Goal: Communication & Community: Ask a question

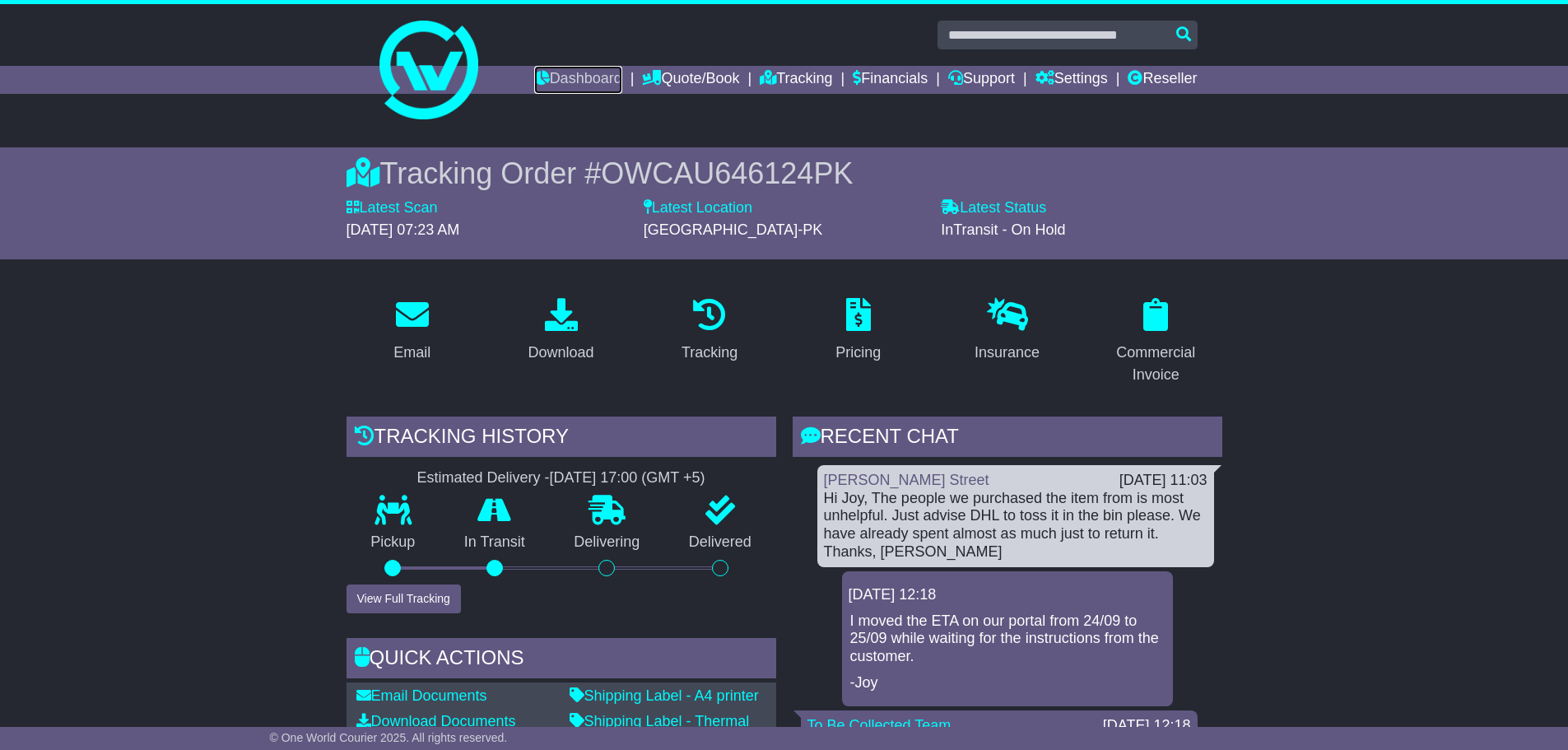
click at [569, 71] on link "Dashboard" at bounding box center [578, 79] width 88 height 28
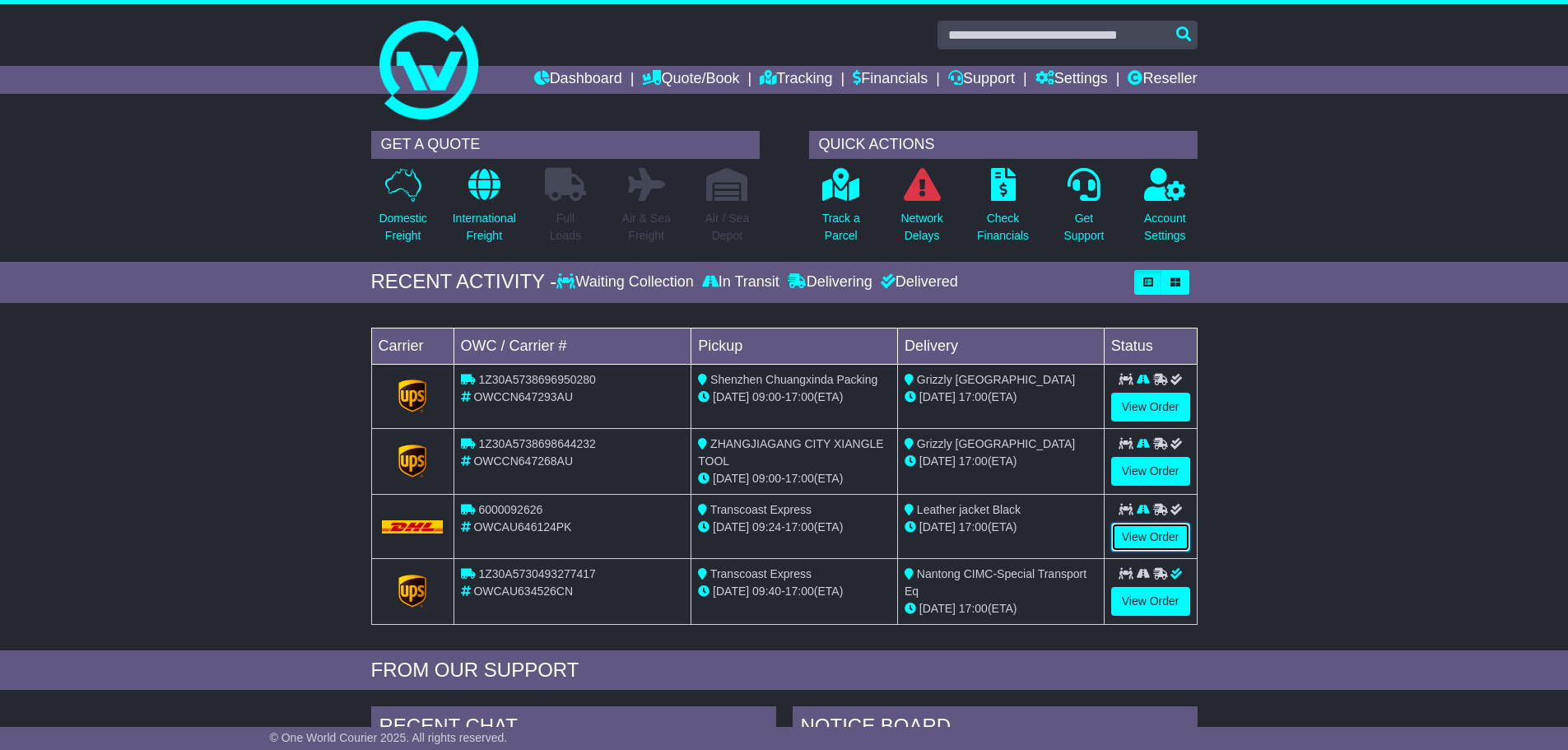
click at [1161, 544] on link "View Order" at bounding box center [1151, 537] width 79 height 29
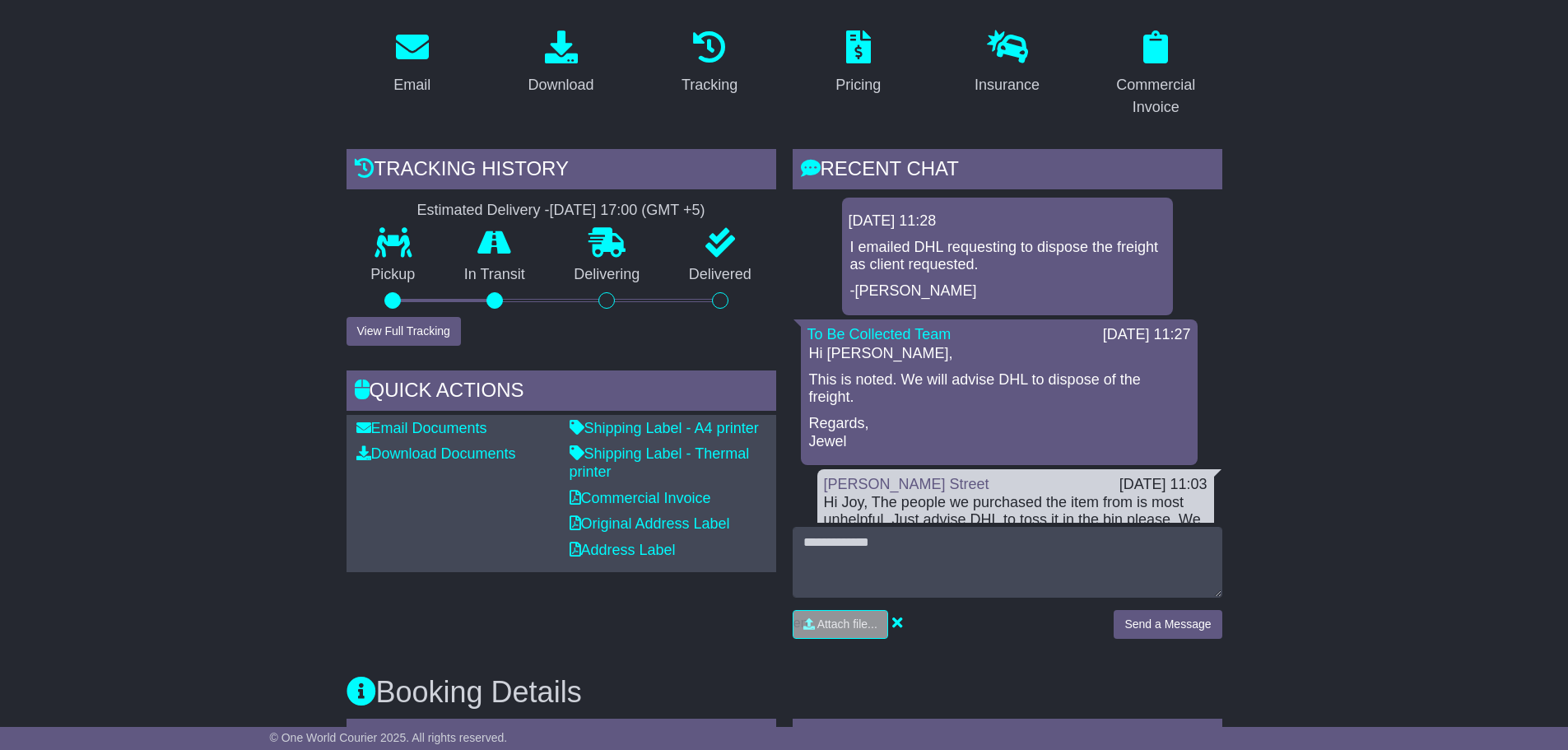
scroll to position [330, 0]
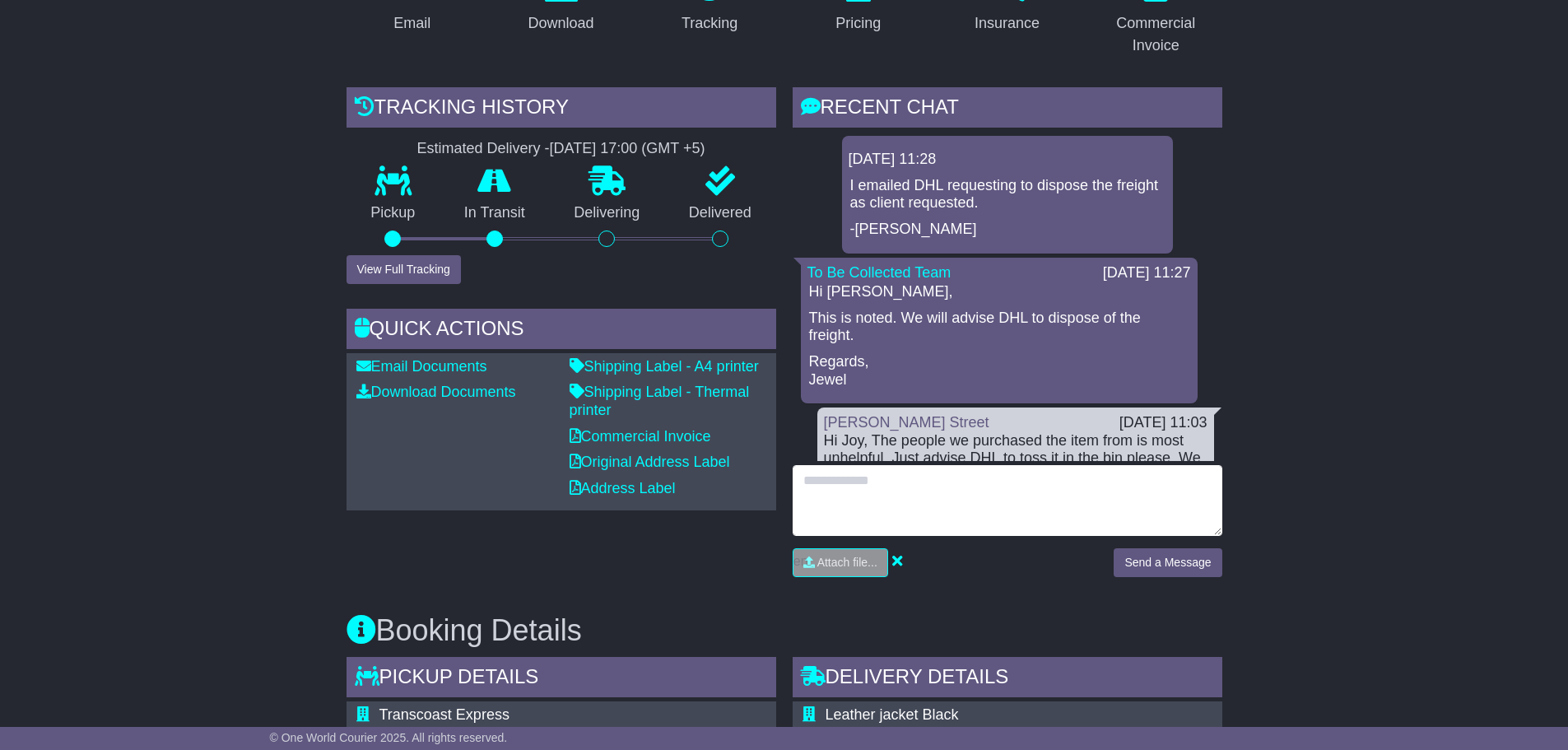
click at [837, 488] on textarea at bounding box center [1007, 501] width 429 height 71
type textarea "*"
type textarea "**********"
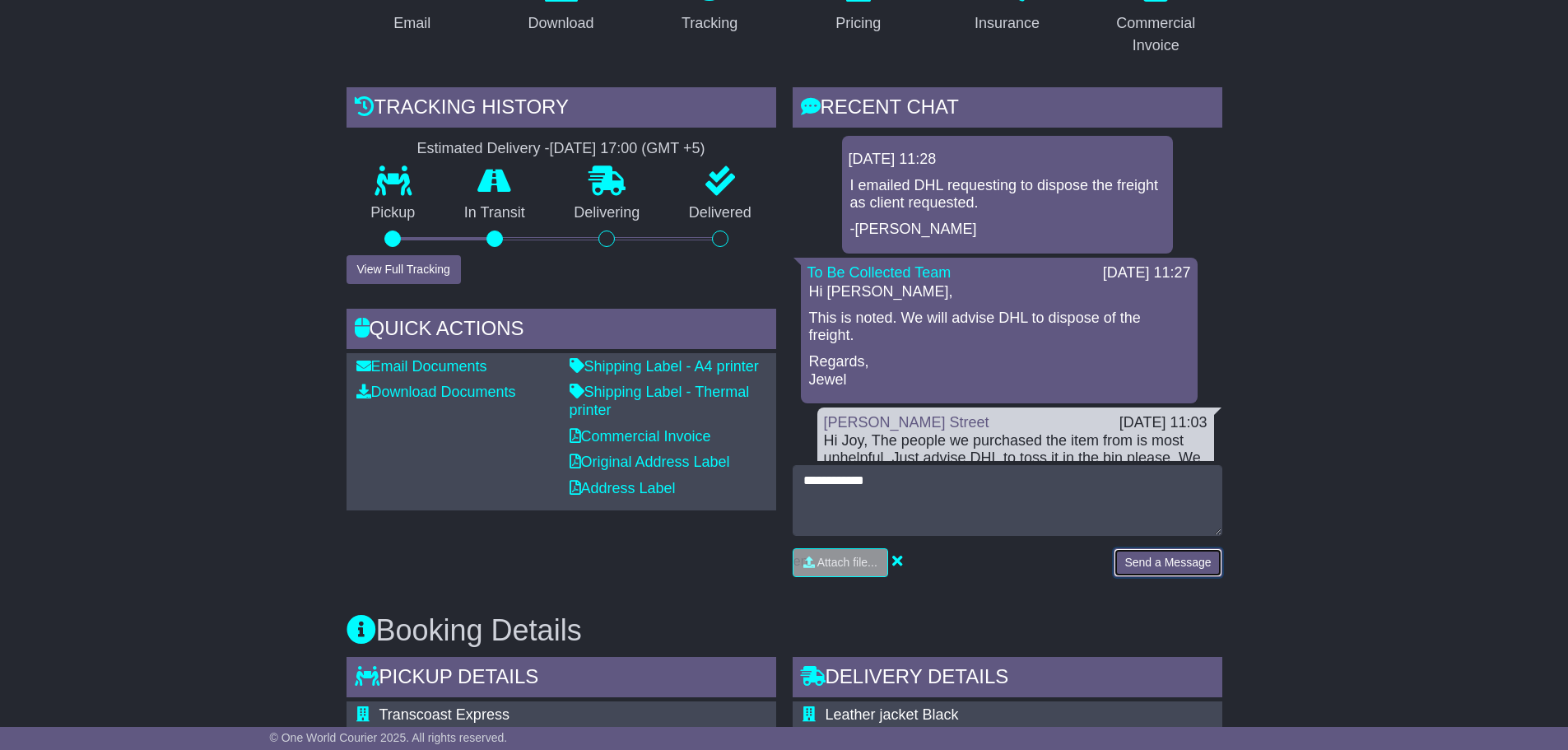
click at [1173, 567] on button "Send a Message" at bounding box center [1167, 562] width 108 height 29
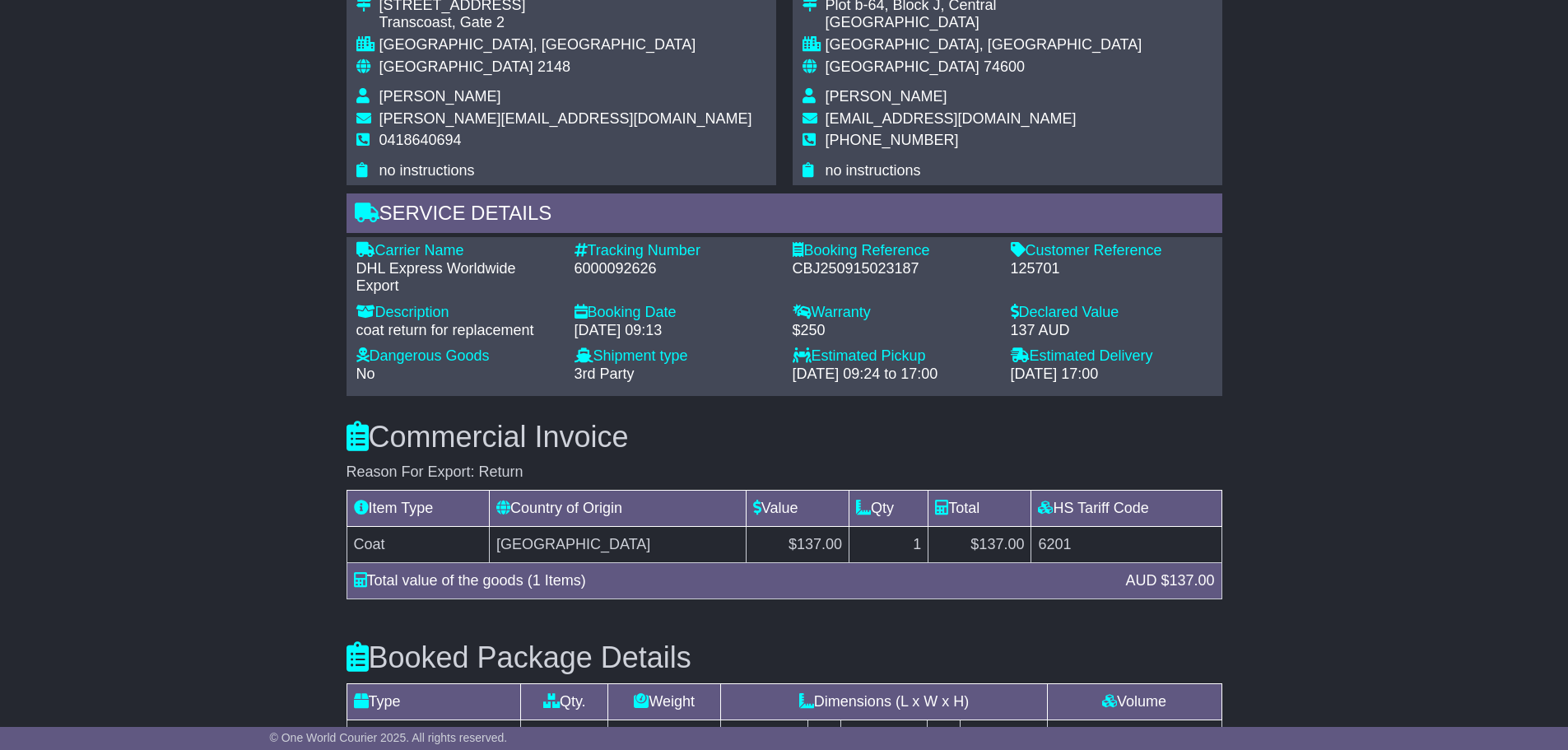
scroll to position [1536, 0]
